Goal: Information Seeking & Learning: Check status

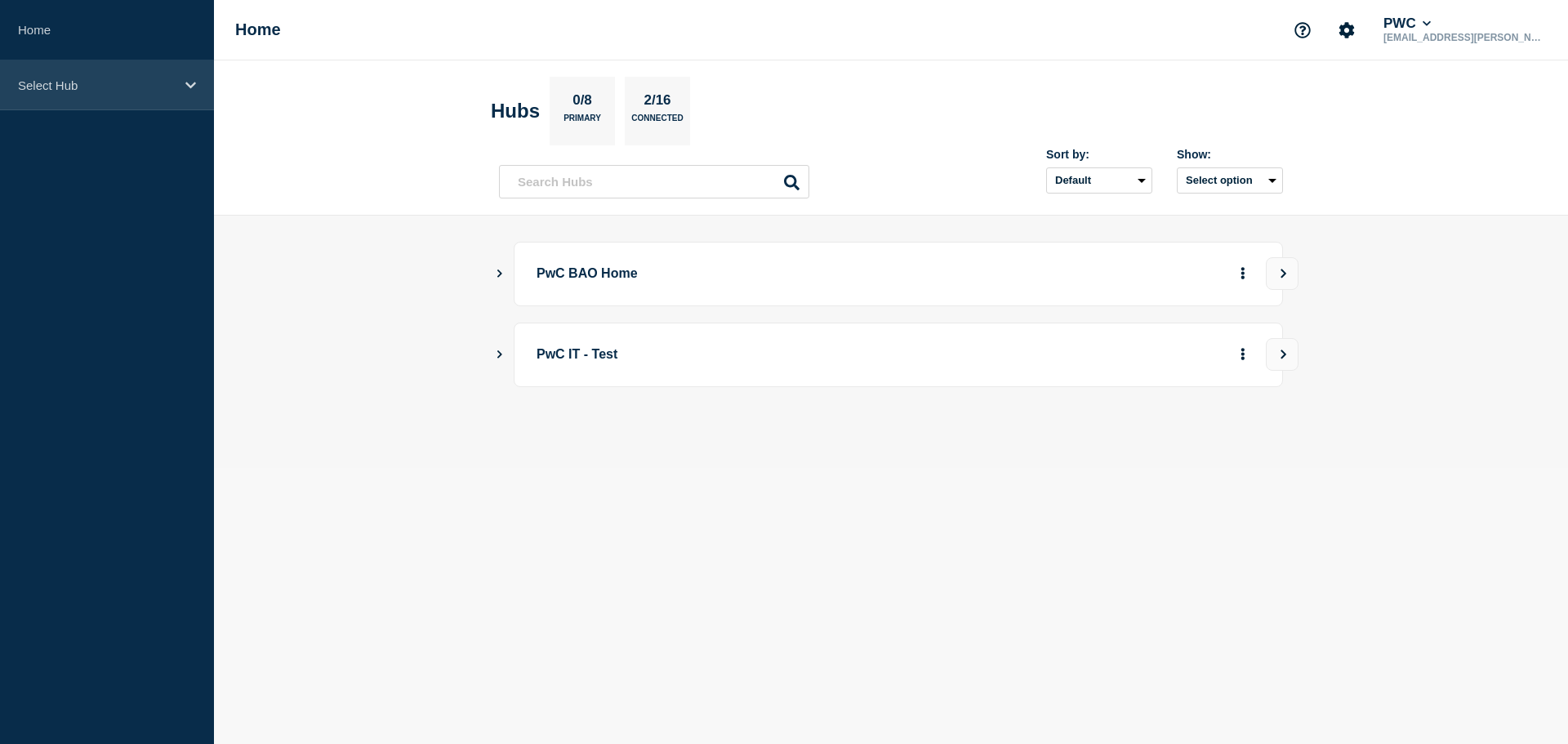
click at [120, 85] on p "Select Hub" at bounding box center [96, 85] width 157 height 14
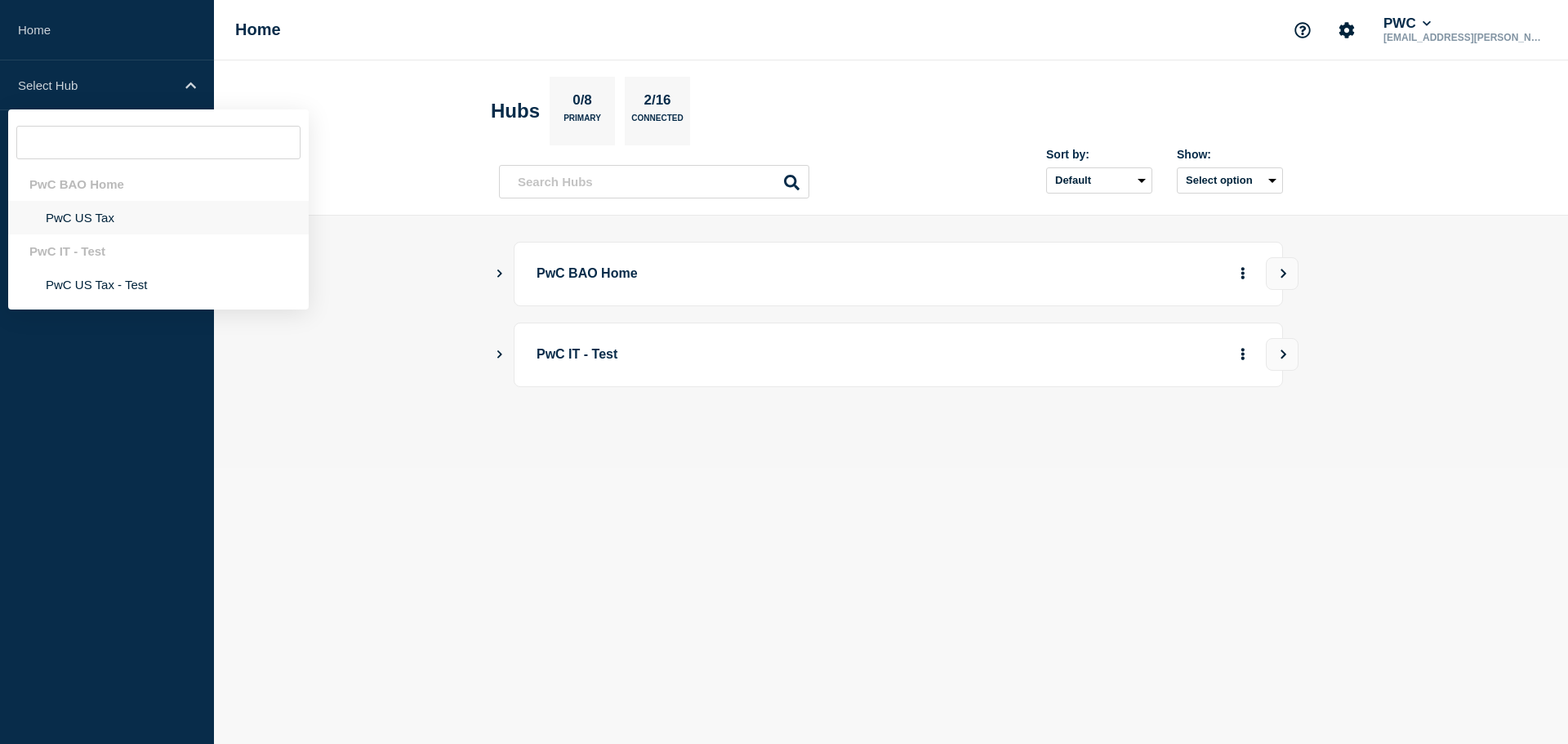
click at [116, 215] on li "PwC US Tax" at bounding box center [158, 217] width 301 height 33
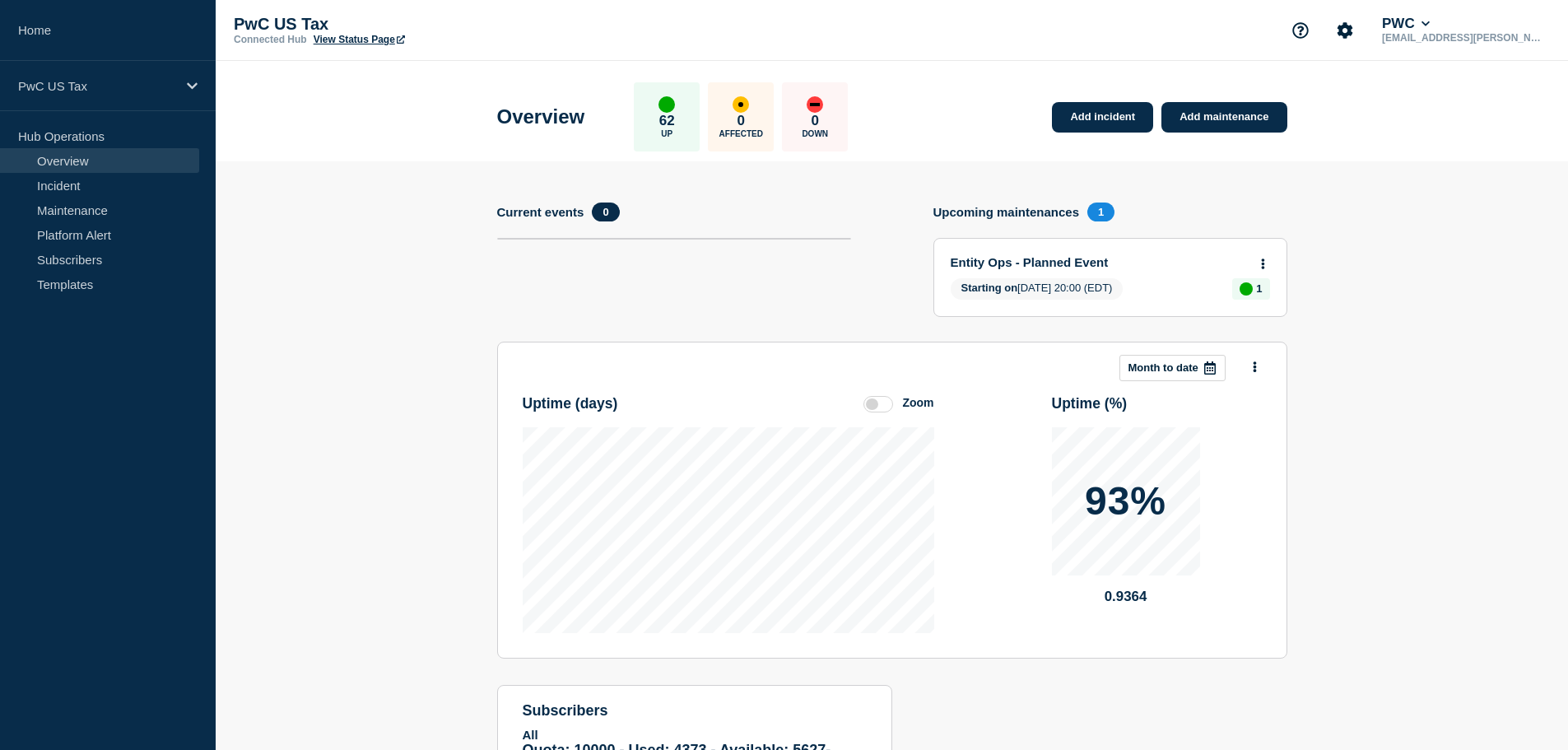
click at [803, 282] on section "Current events 0" at bounding box center [674, 272] width 354 height 139
click at [682, 206] on div "Current events 0" at bounding box center [674, 212] width 354 height 19
click at [1032, 262] on link "Entity Ops - Planned Event" at bounding box center [1099, 262] width 297 height 14
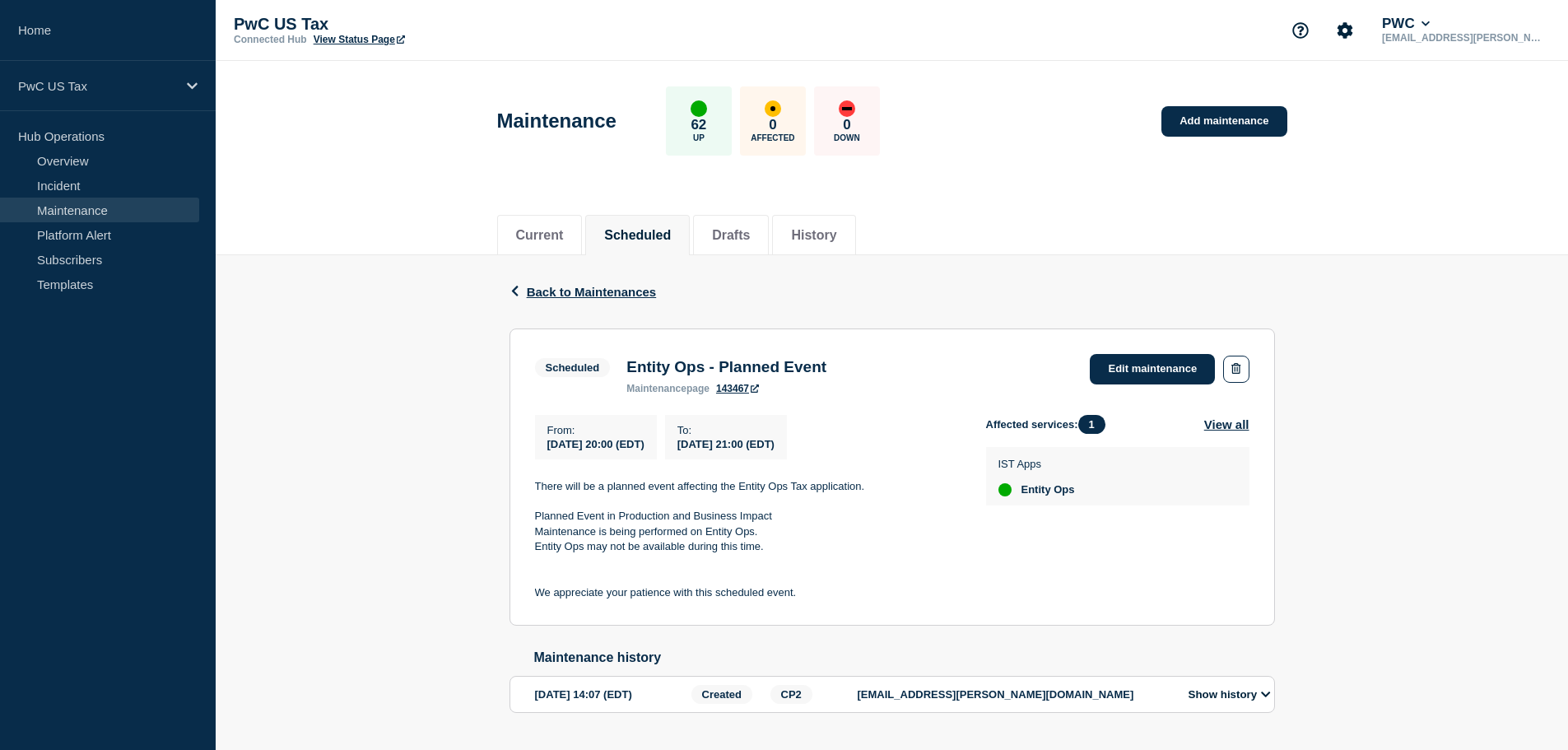
scroll to position [50, 0]
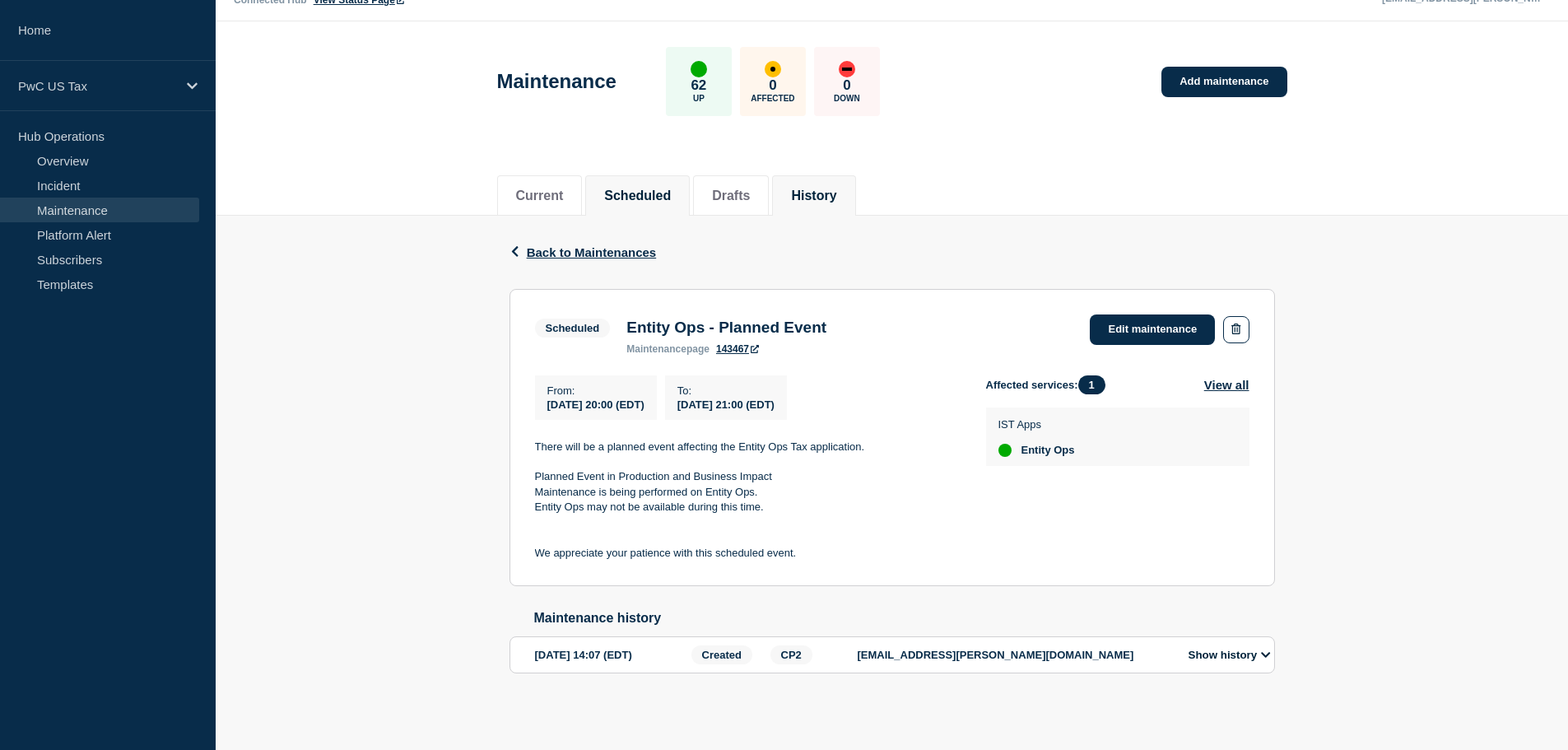
click at [836, 189] on button "History" at bounding box center [813, 196] width 45 height 15
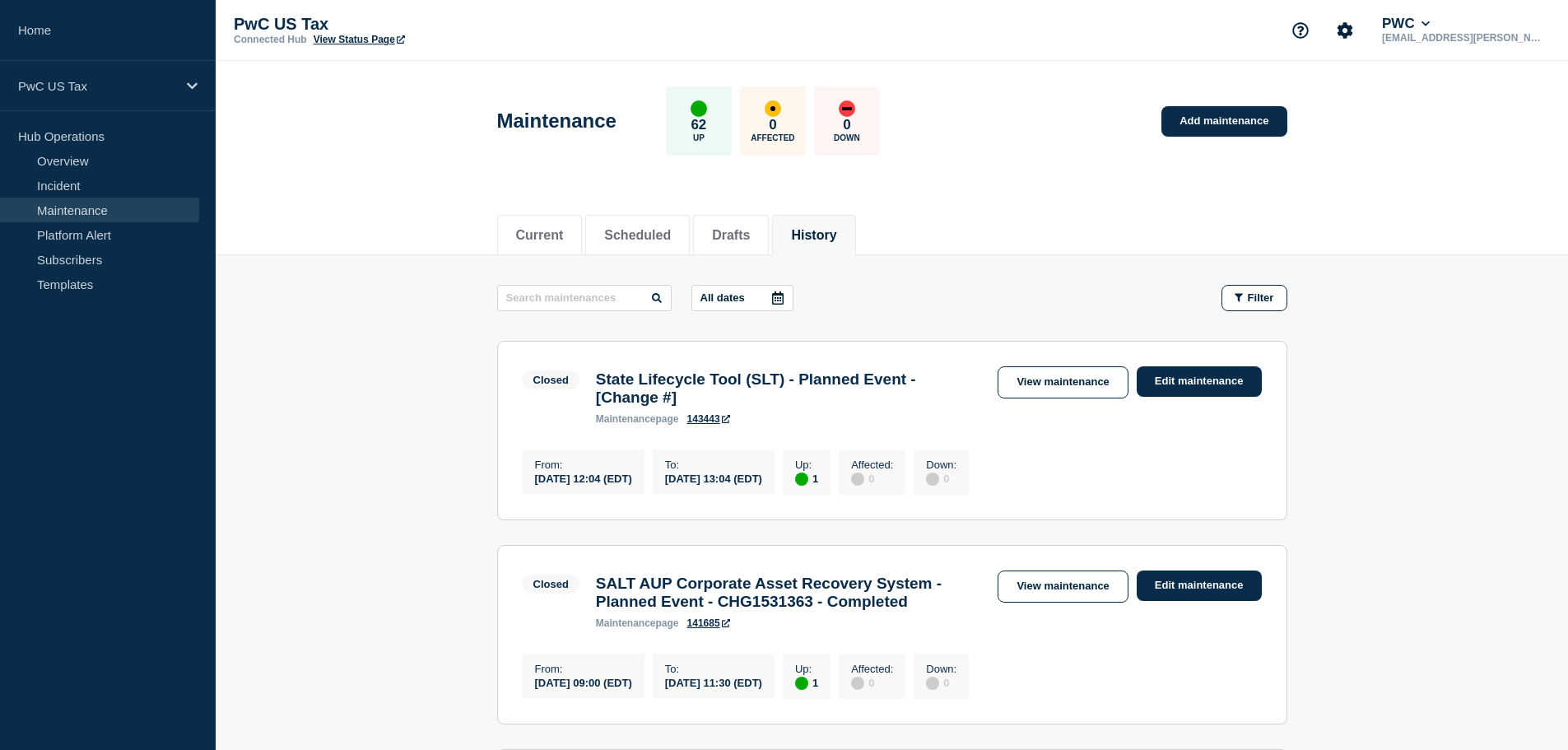
scroll to position [1269, 0]
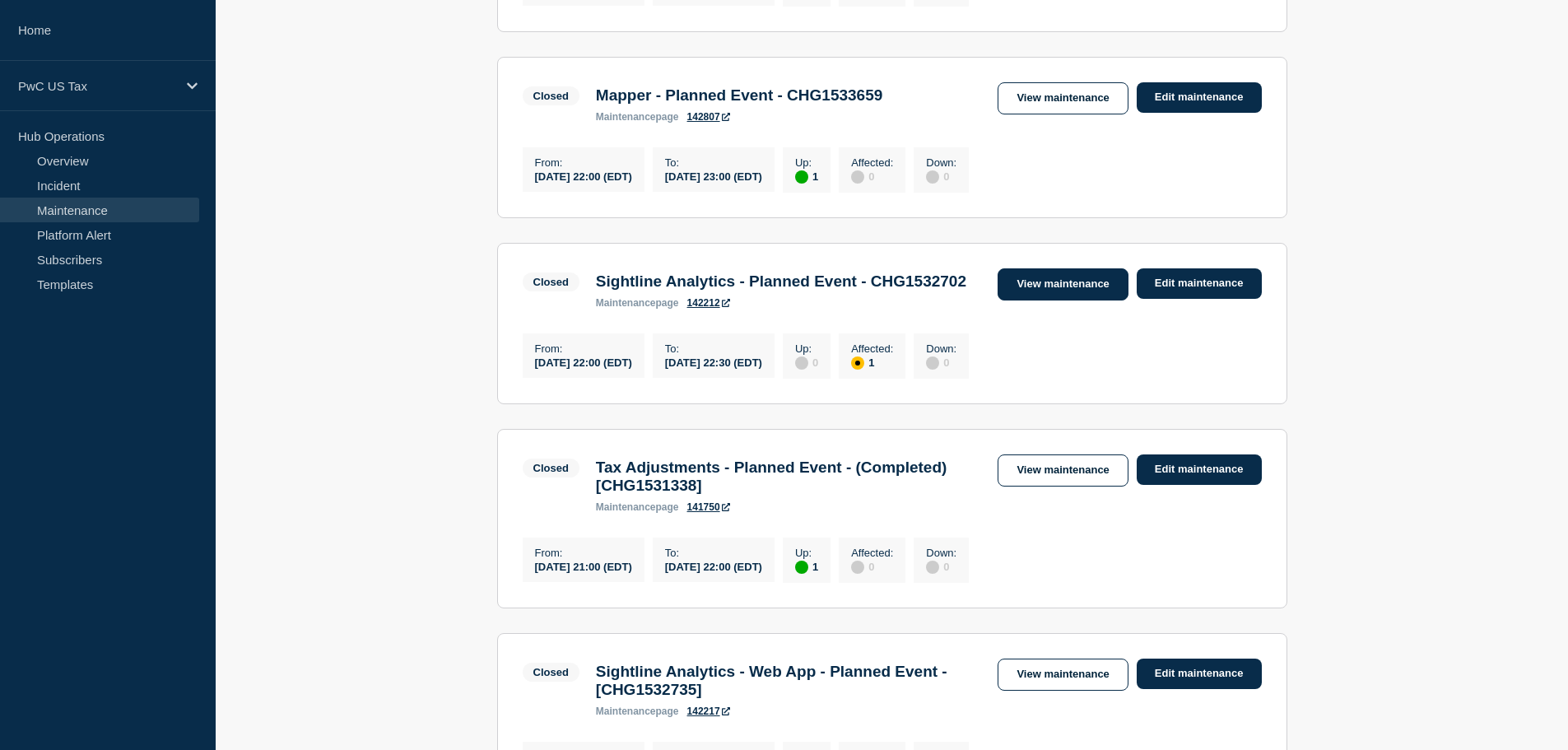
click at [1072, 300] on link "View maintenance" at bounding box center [1063, 284] width 130 height 32
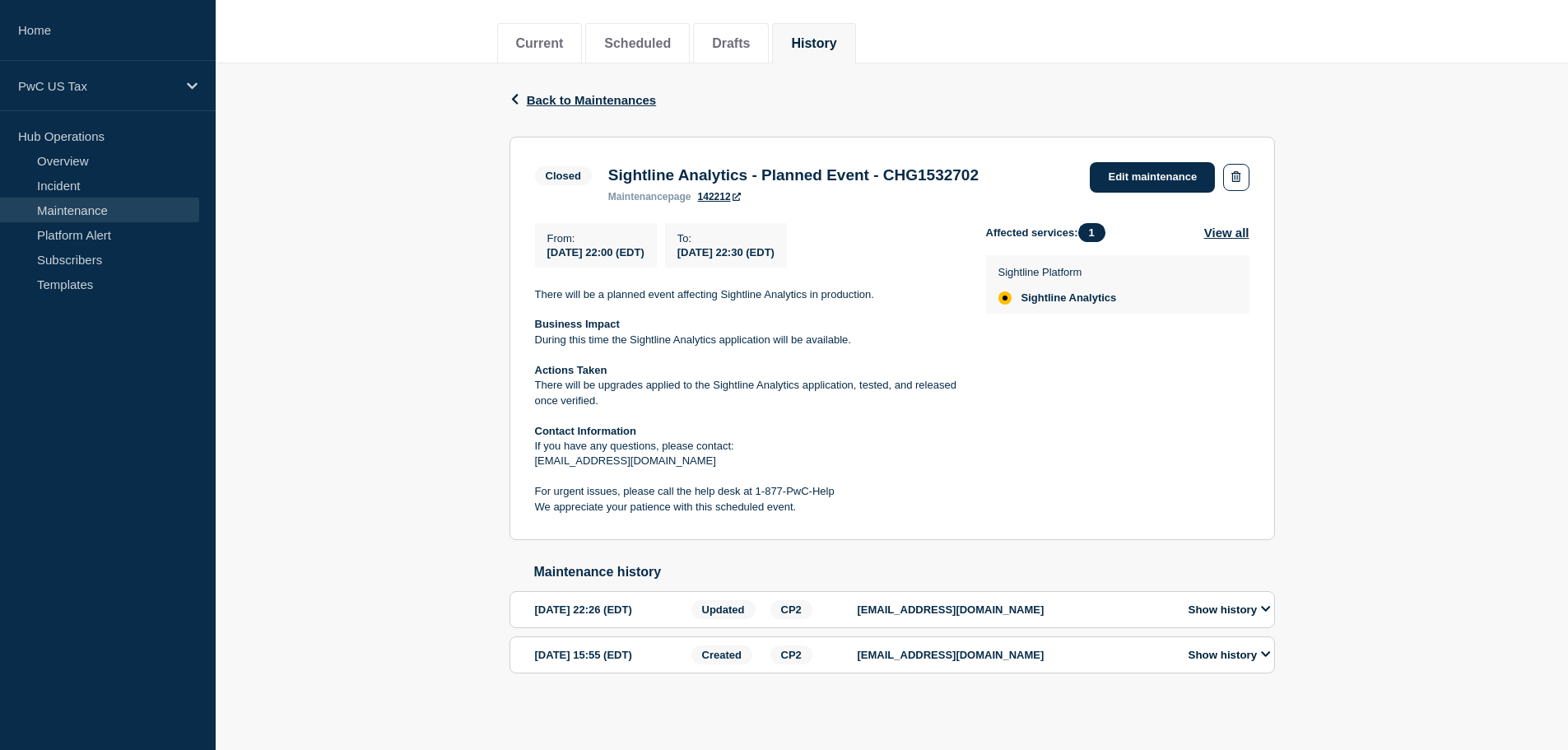
scroll to position [203, 0]
click at [1259, 654] on button "Show history" at bounding box center [1230, 655] width 92 height 14
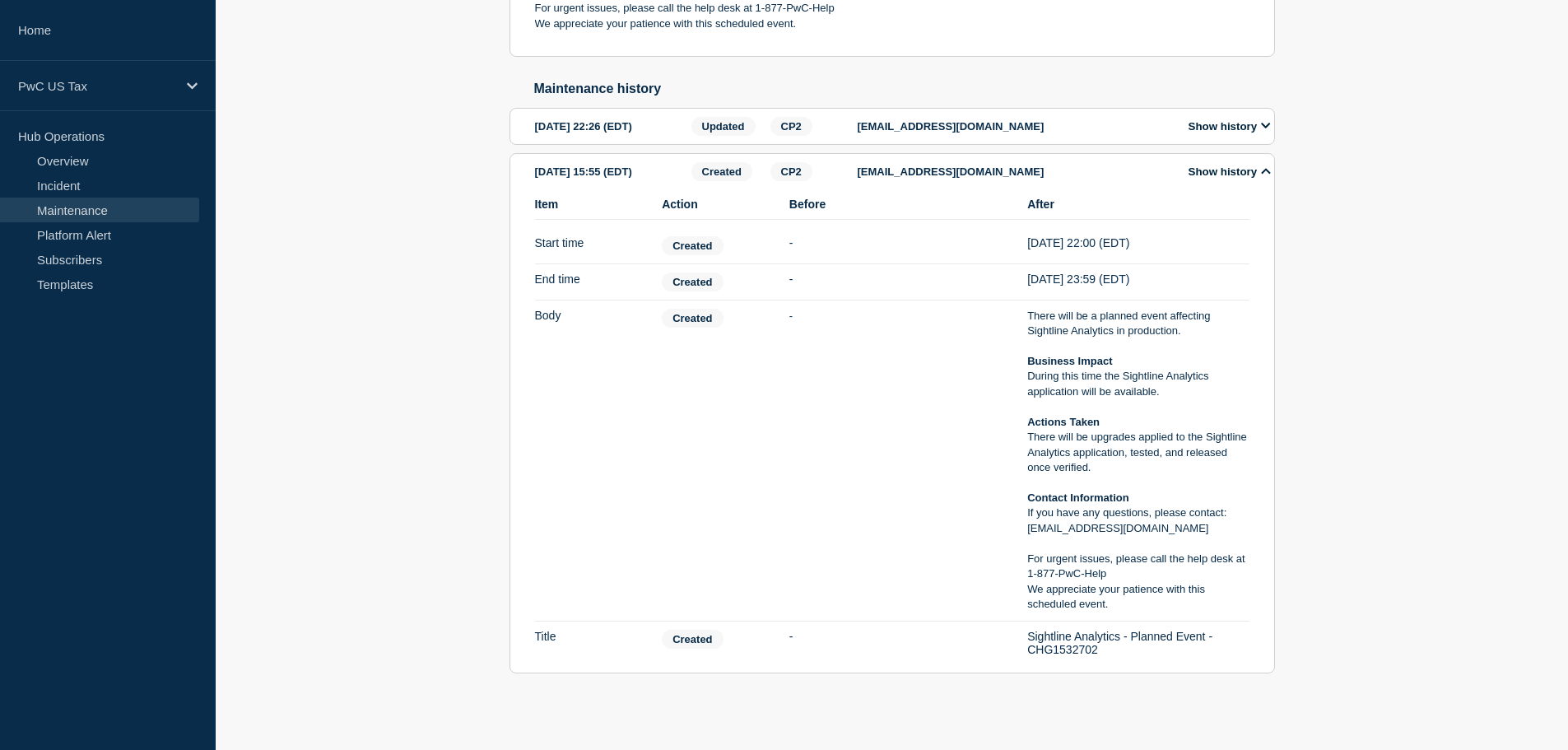
scroll to position [454, 0]
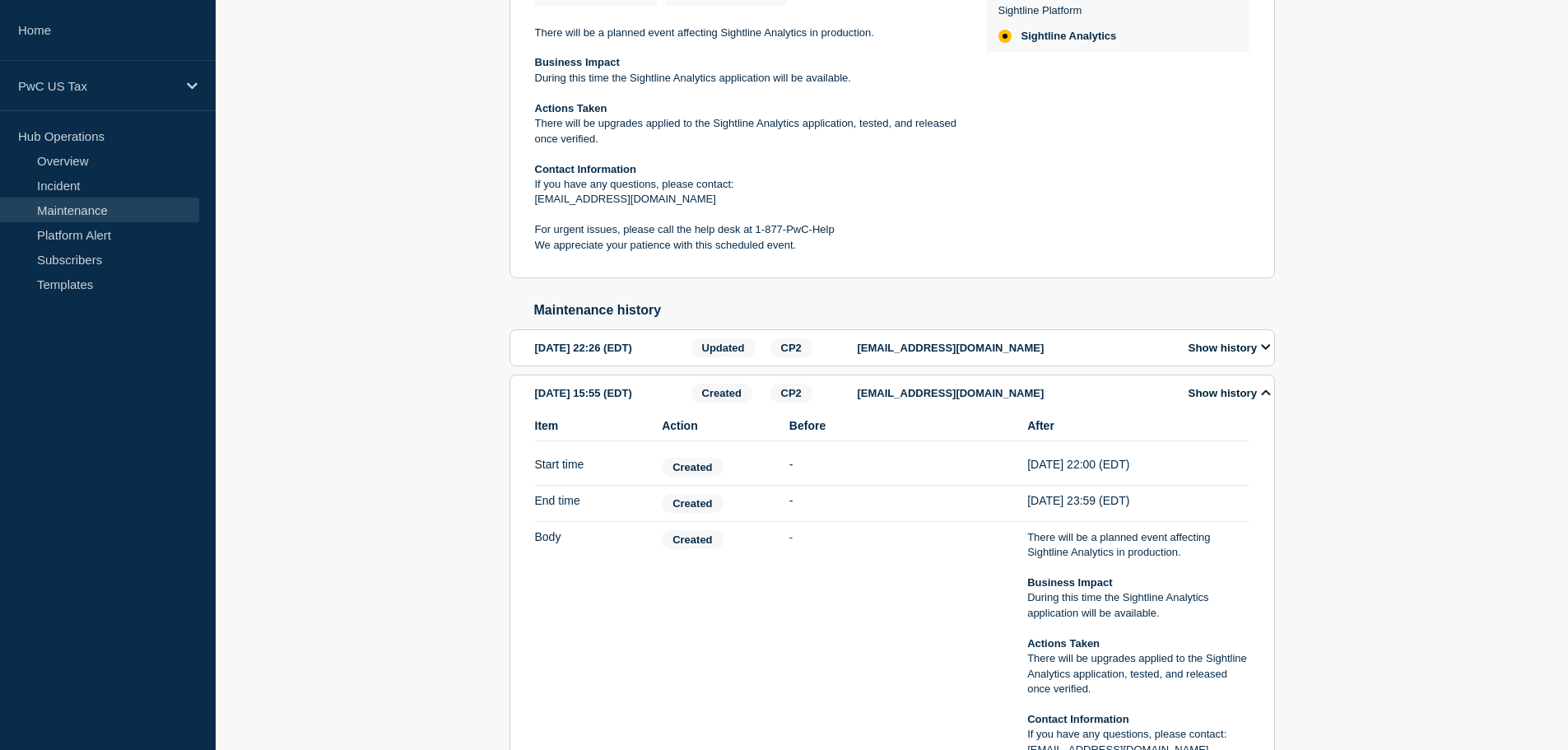
click at [1249, 355] on button "Show history" at bounding box center [1230, 347] width 92 height 14
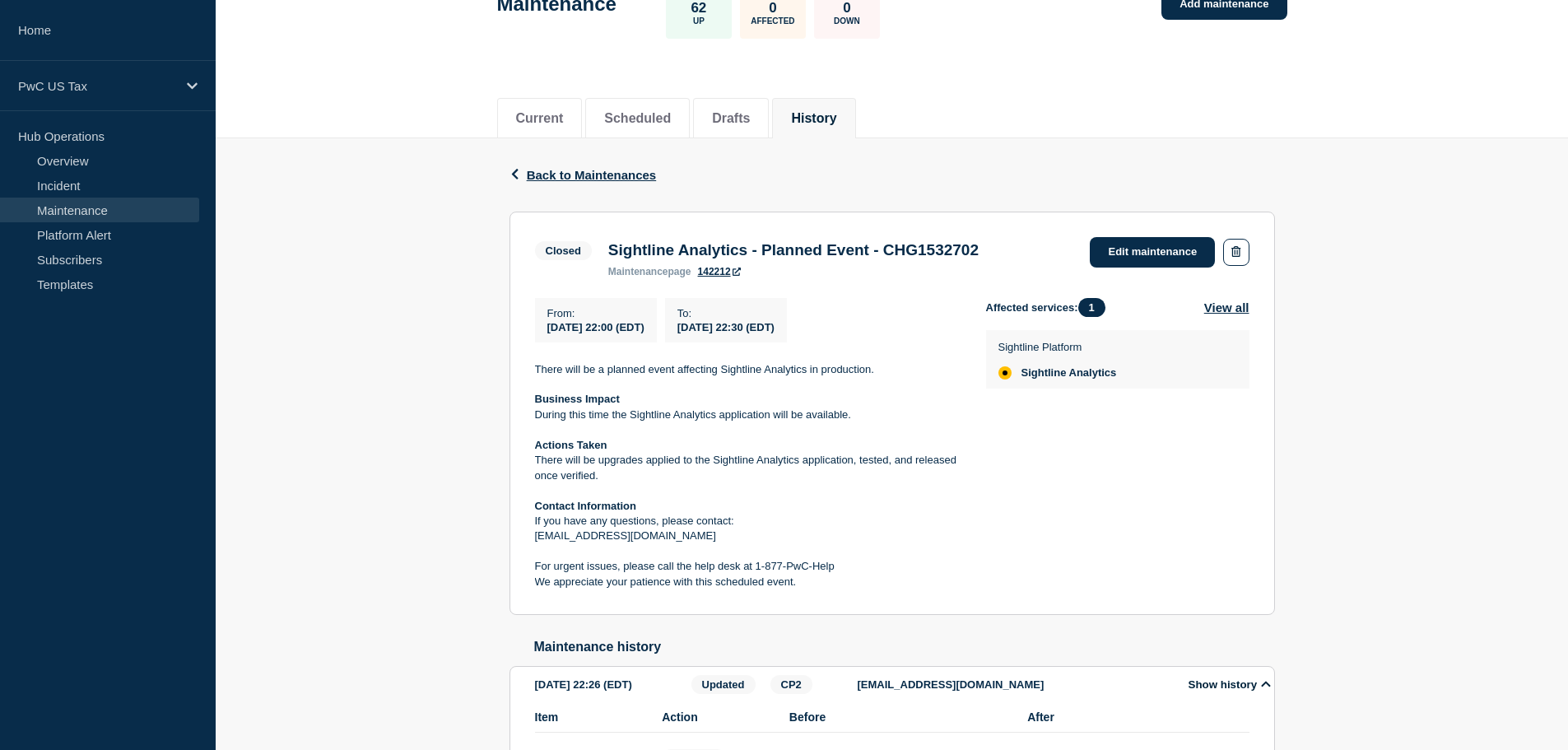
scroll to position [0, 0]
